Goal: Information Seeking & Learning: Learn about a topic

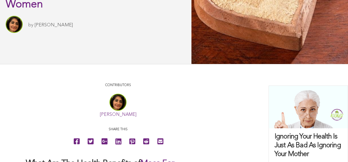
scroll to position [64, 0]
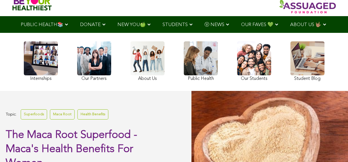
click at [32, 120] on link "Superfoods" at bounding box center [34, 115] width 26 height 10
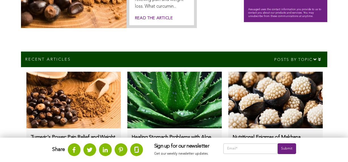
scroll to position [407, 0]
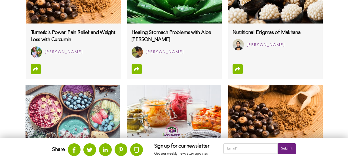
click at [232, 139] on img at bounding box center [276, 113] width 94 height 57
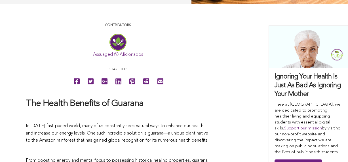
scroll to position [302, 0]
